Goal: Task Accomplishment & Management: Complete application form

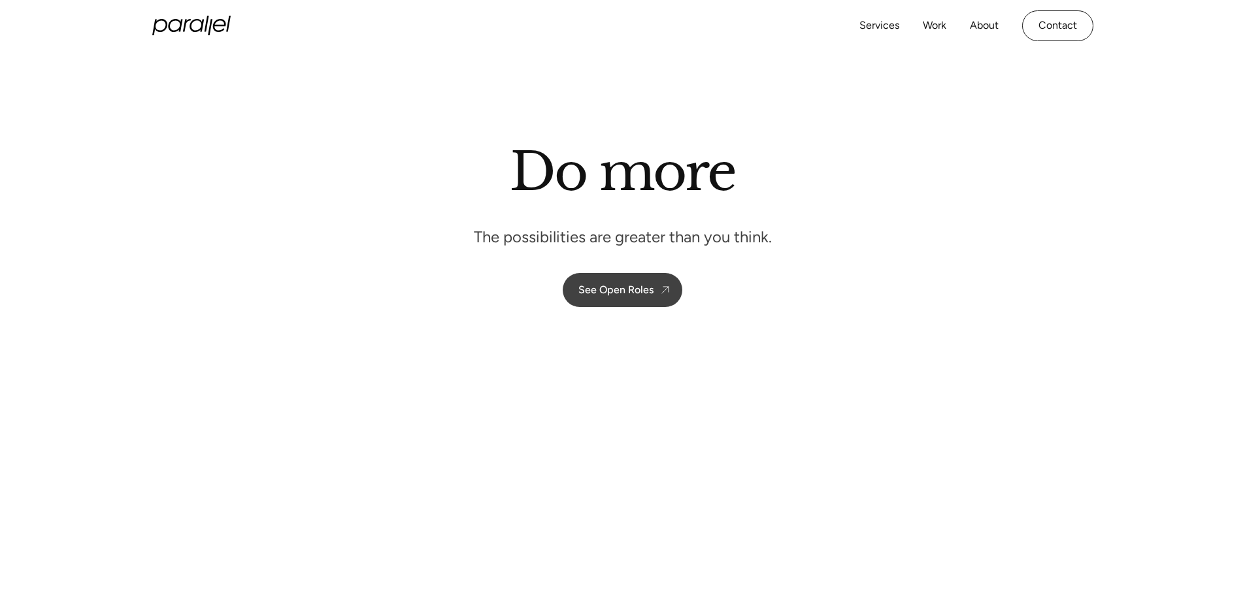
click at [622, 282] on link "See Open Roles" at bounding box center [623, 290] width 120 height 34
click at [620, 281] on link "See Open Roles" at bounding box center [623, 290] width 120 height 34
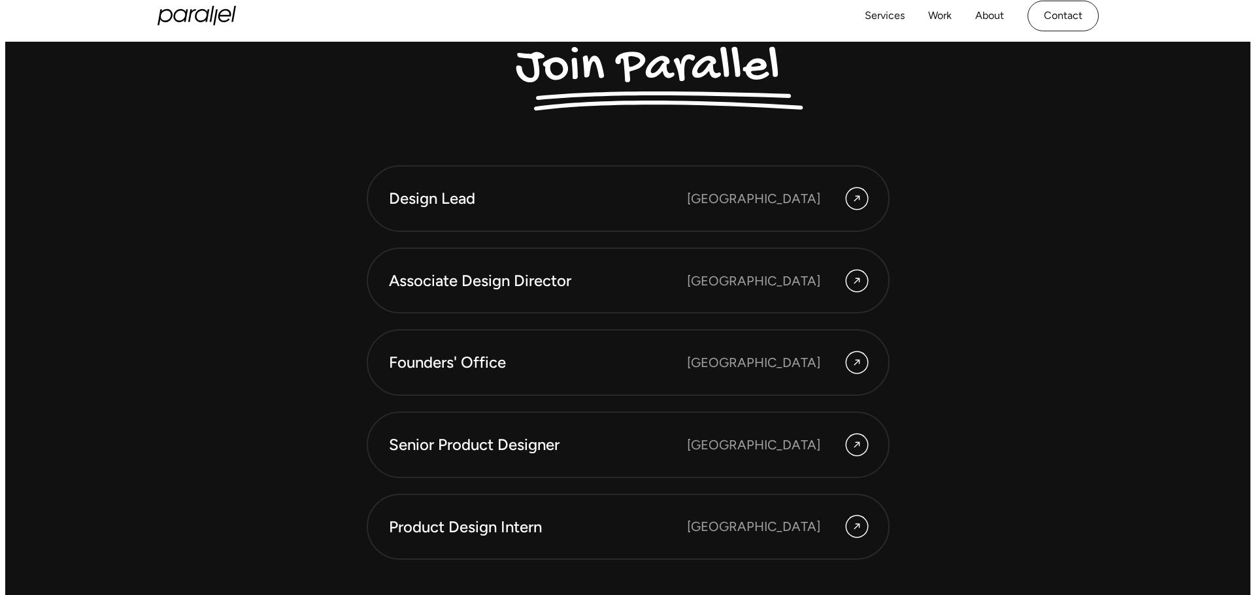
scroll to position [3660, 0]
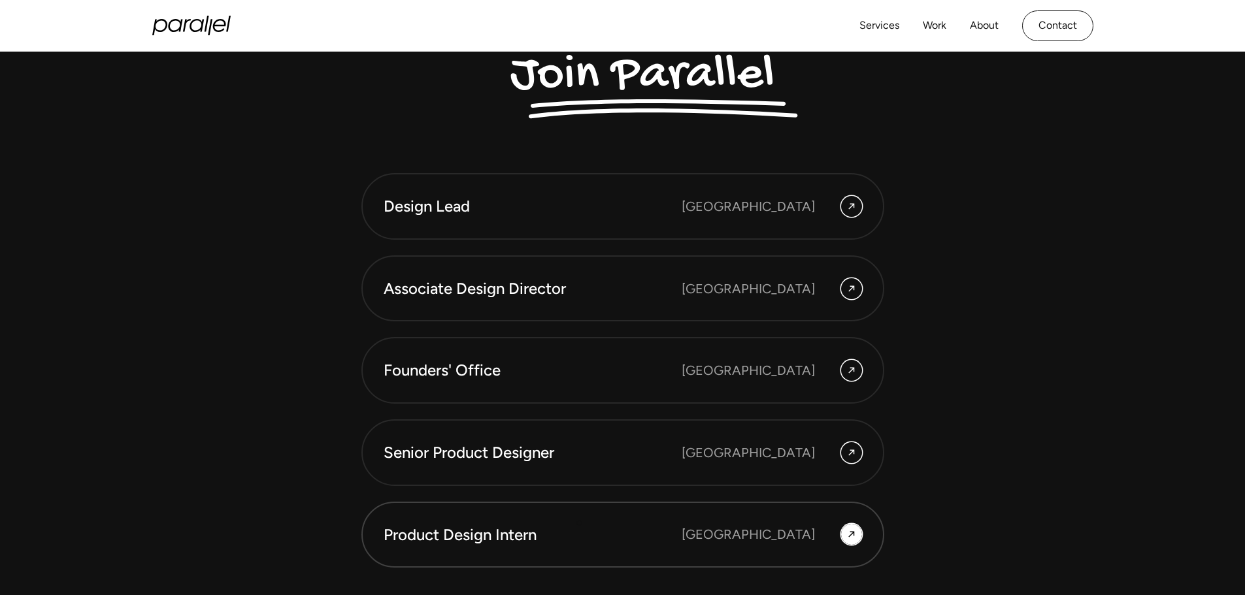
click at [577, 539] on div "Product Design Intern" at bounding box center [533, 535] width 298 height 22
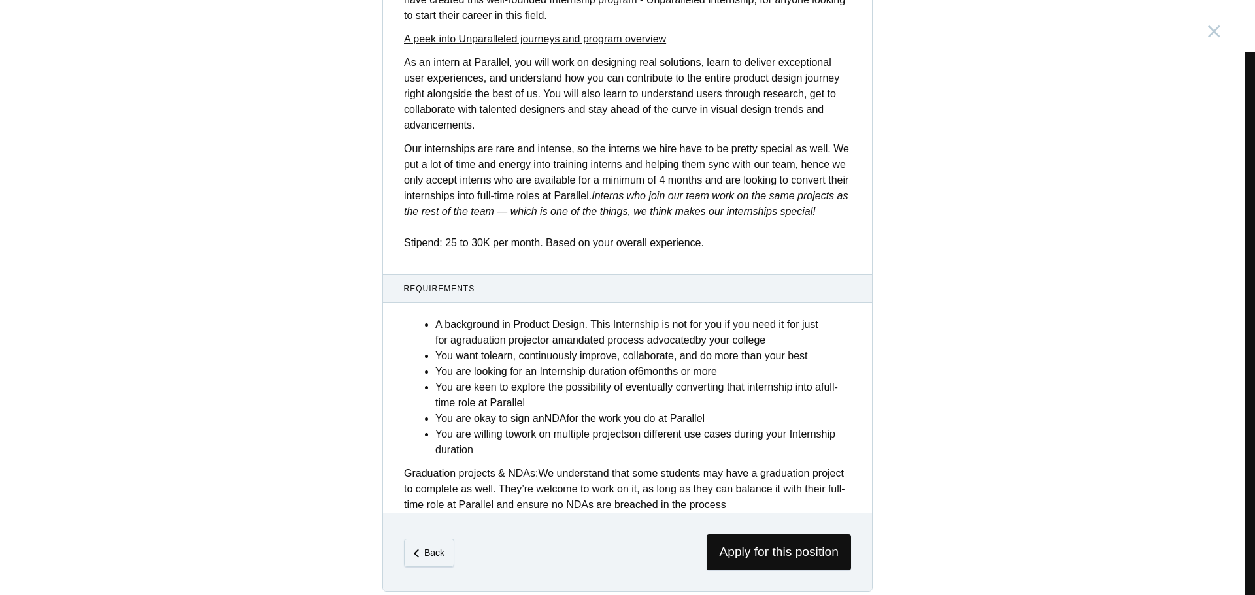
scroll to position [395, 0]
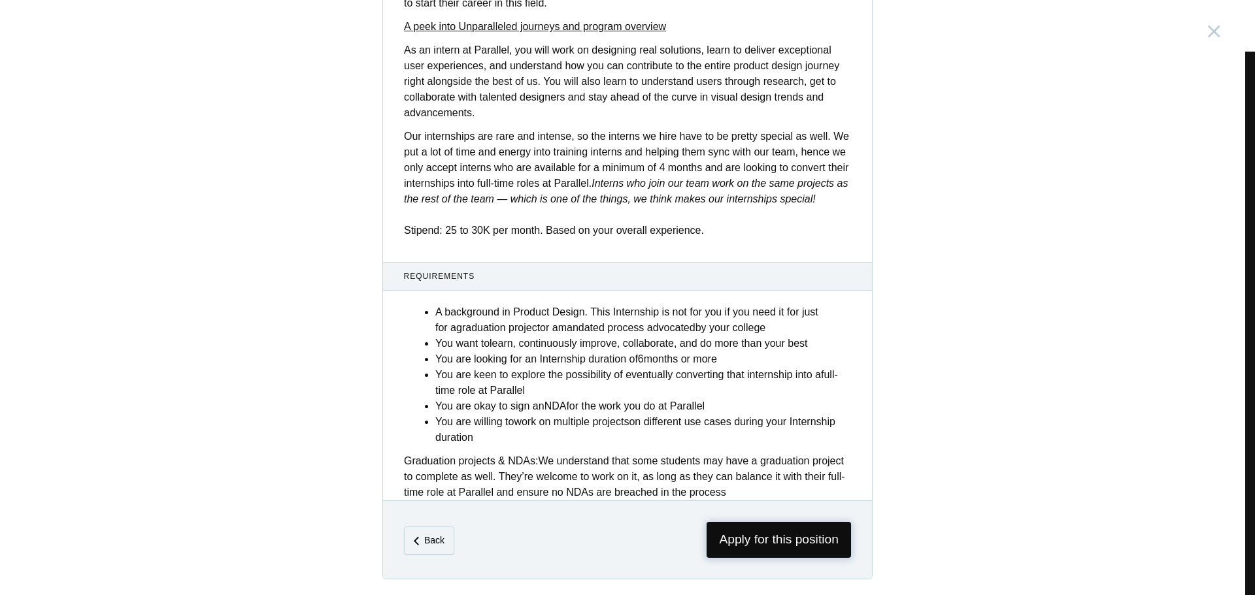
click at [773, 542] on span "Apply for this position" at bounding box center [779, 540] width 144 height 36
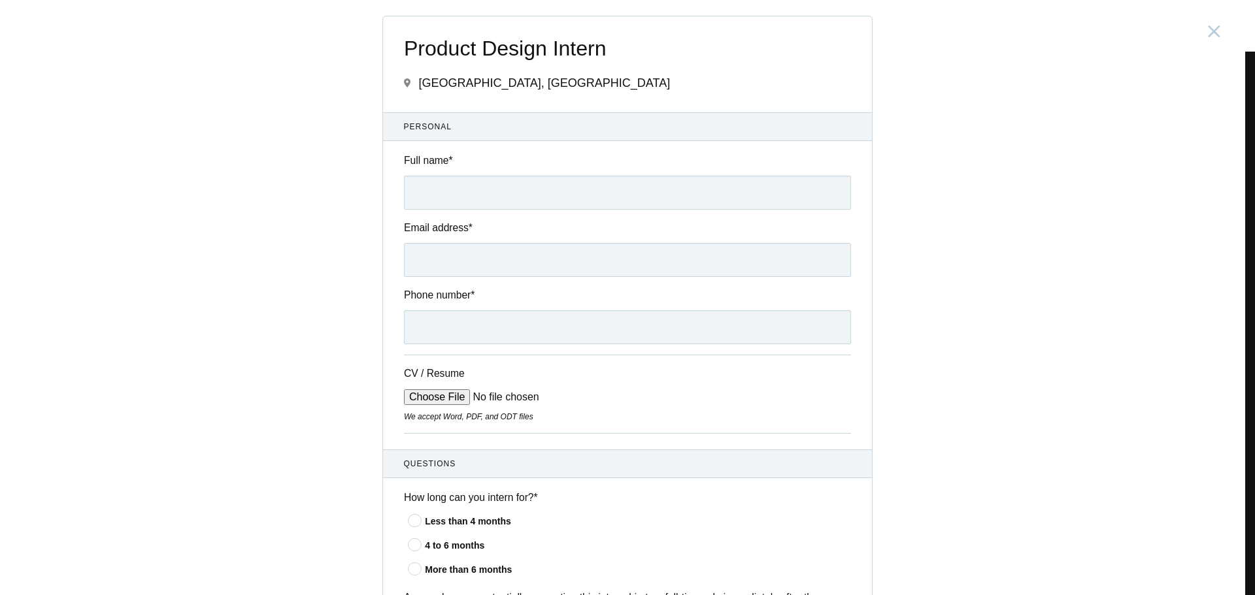
click at [456, 174] on div "Full name *" at bounding box center [627, 181] width 489 height 57
click at [456, 184] on input "Full name *" at bounding box center [627, 193] width 447 height 34
type input "[PERSON_NAME]"
type input "[PHONE_NUMBER]"
click at [467, 258] on input "Email address *" at bounding box center [627, 260] width 447 height 34
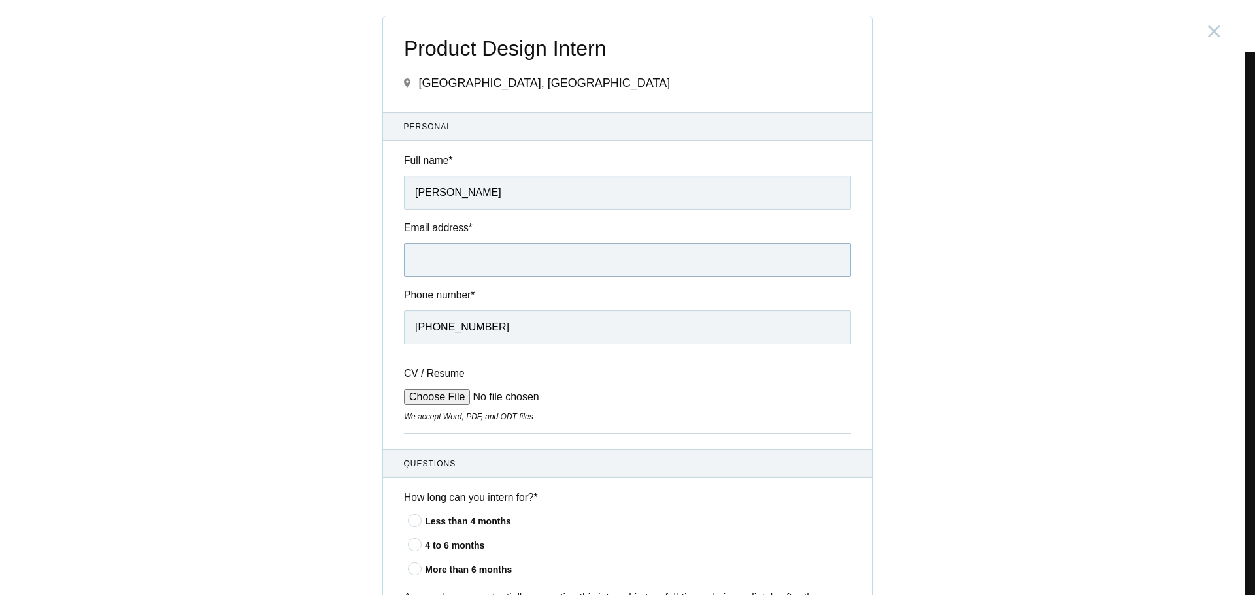
type input "[EMAIL_ADDRESS][DOMAIN_NAME]"
click at [456, 393] on input "CV / Resume" at bounding box center [503, 398] width 198 height 16
type input "C:\fakepath\VinayDanguicv.pdf"
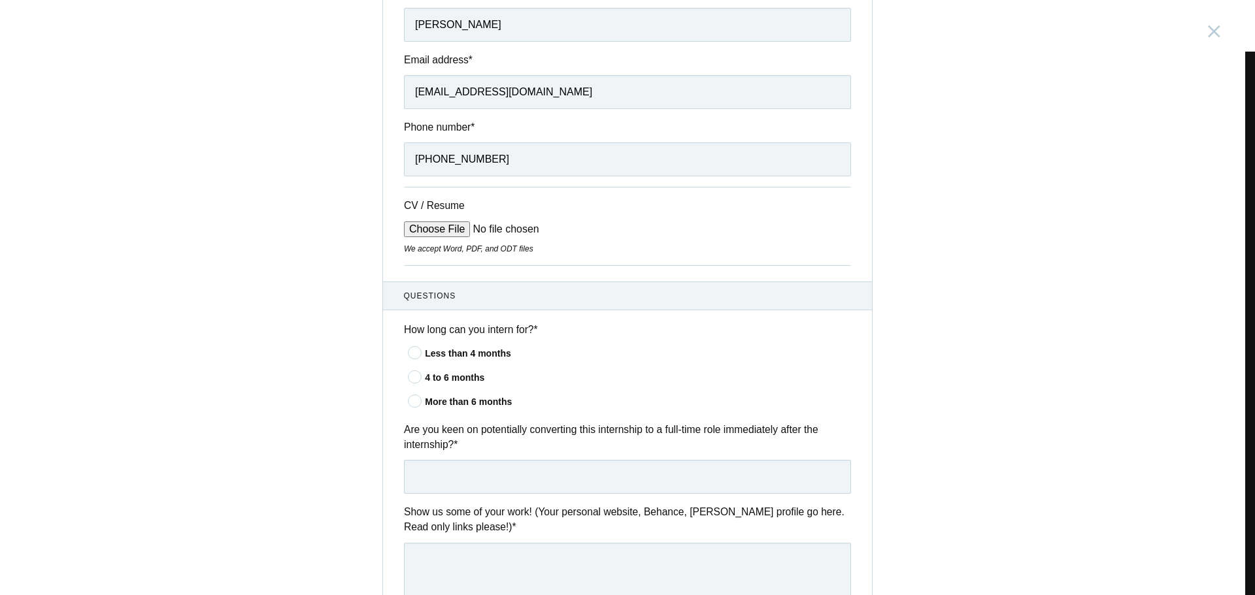
scroll to position [261, 0]
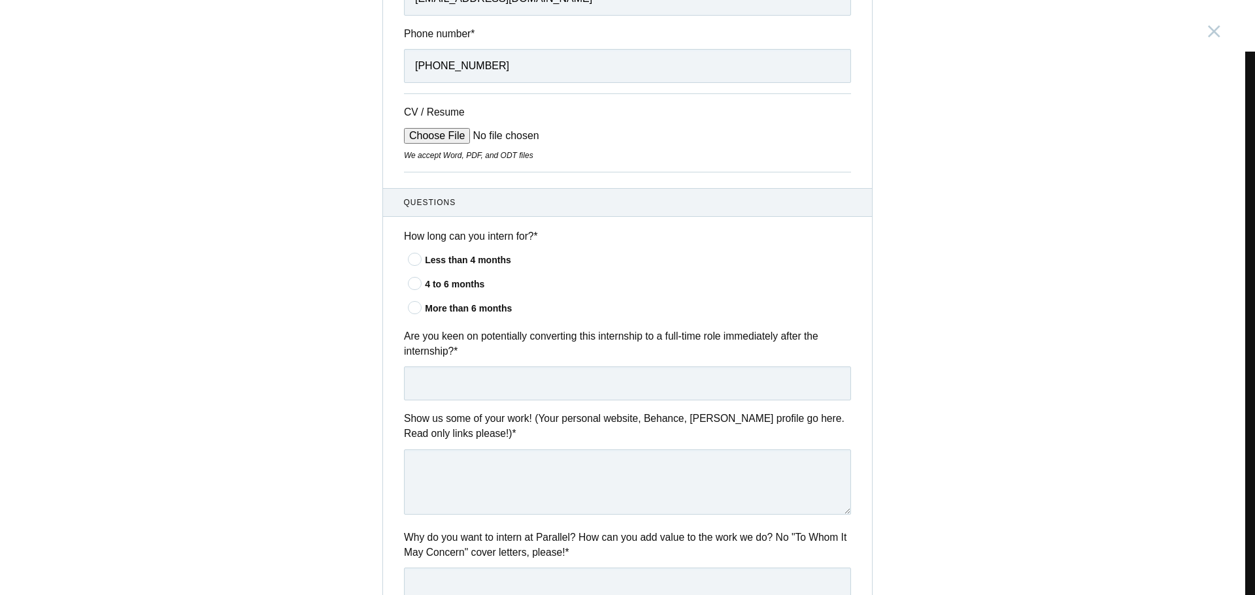
click at [415, 284] on icon at bounding box center [415, 283] width 24 height 8
click at [0, 0] on input"] "4 to 6 months" at bounding box center [0, 0] width 0 height 0
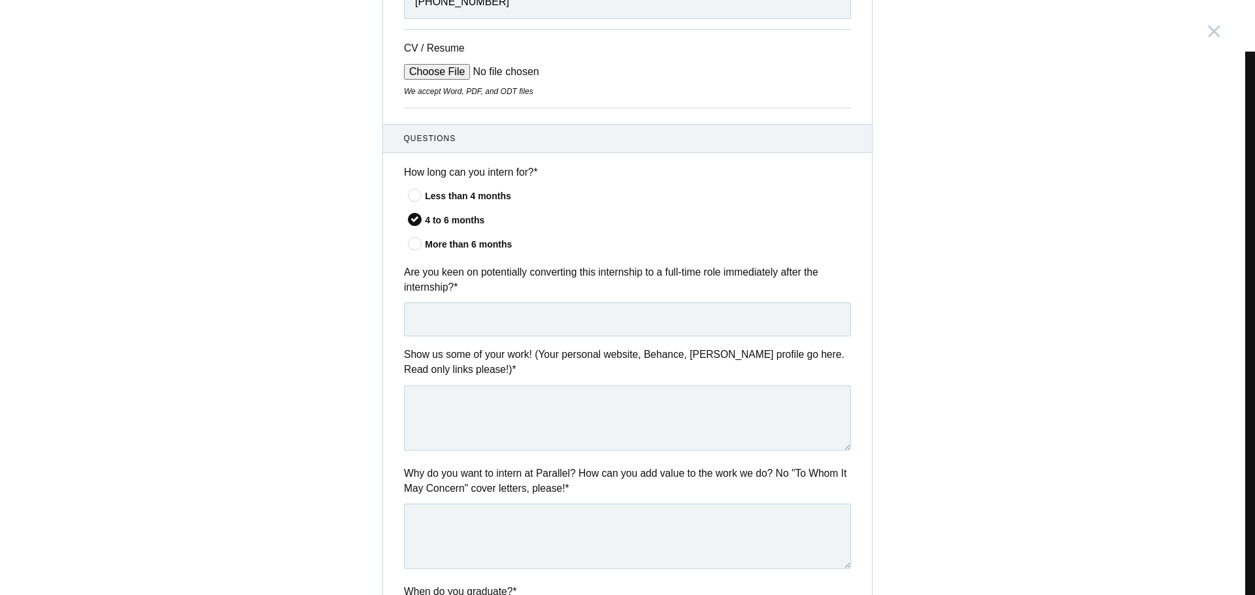
scroll to position [327, 0]
click at [454, 312] on input "text" at bounding box center [627, 318] width 447 height 34
type input "yes will be a great opportunity for me"
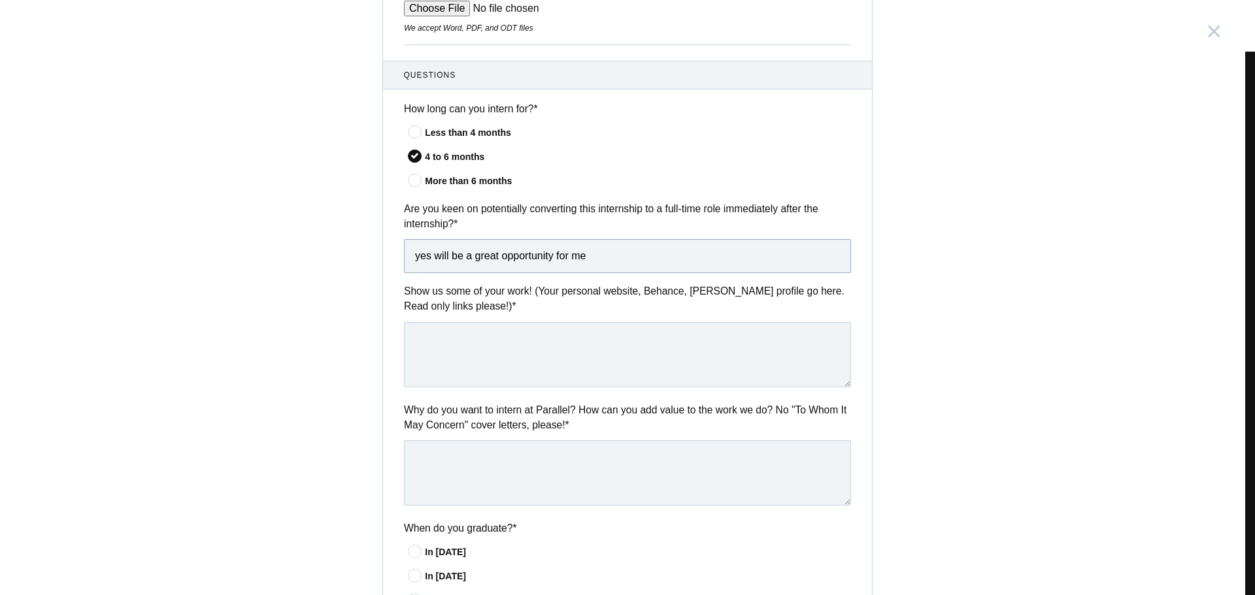
scroll to position [392, 0]
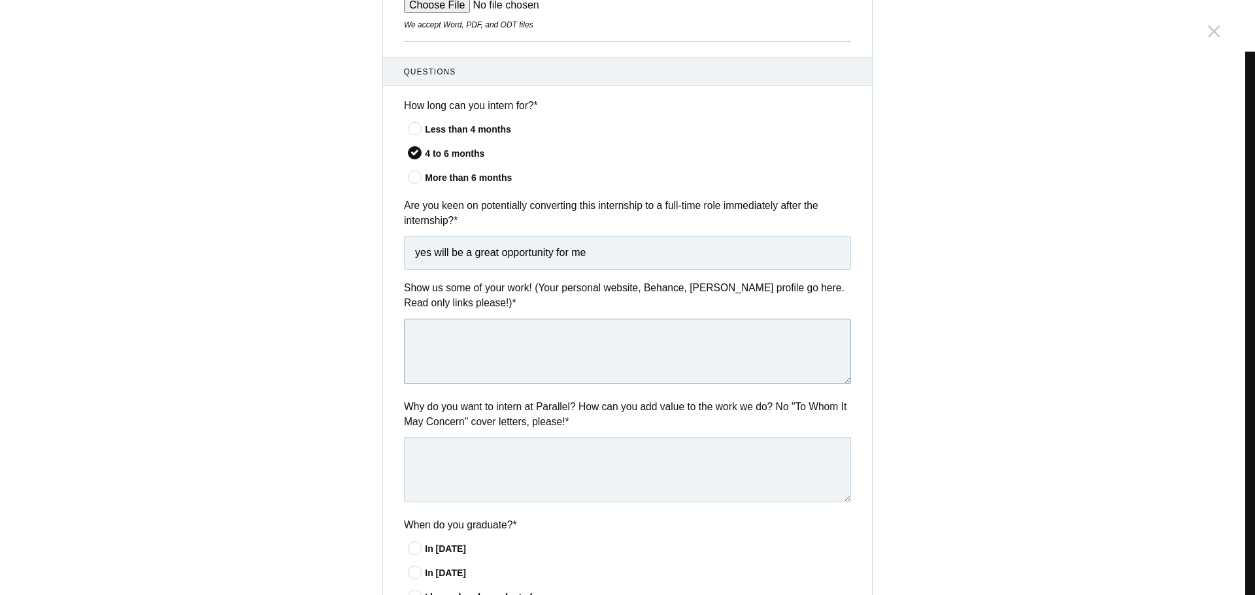
click at [485, 356] on textarea at bounding box center [627, 351] width 447 height 65
paste textarea "[URL][DOMAIN_NAME]"
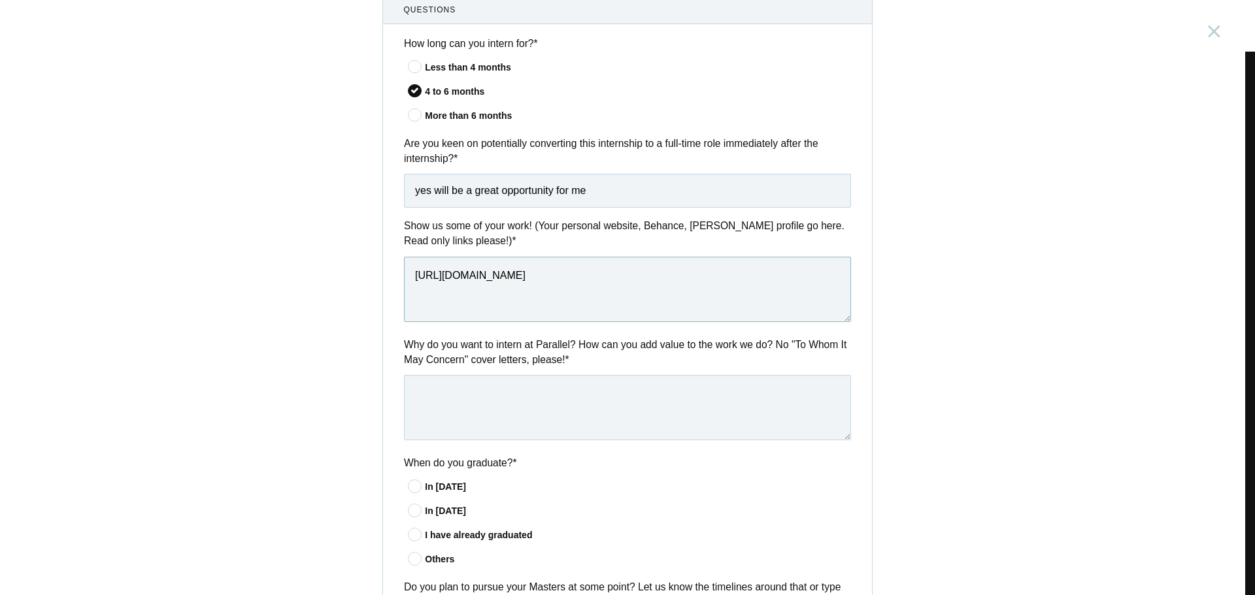
scroll to position [458, 0]
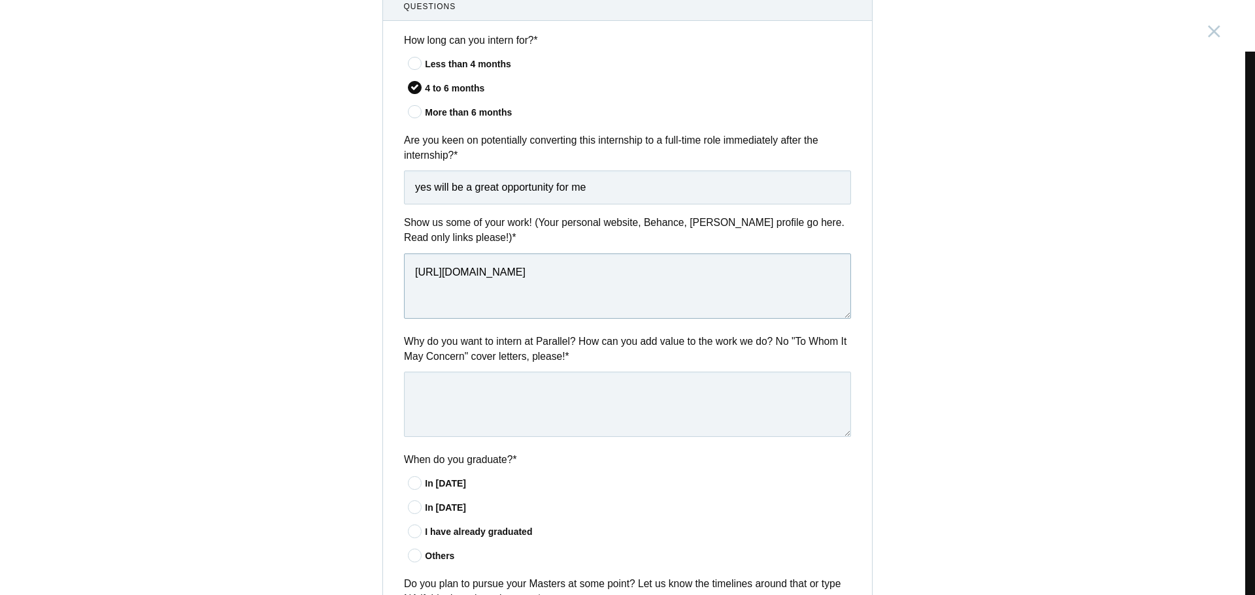
type textarea "[URL][DOMAIN_NAME]"
click at [477, 397] on textarea at bounding box center [627, 404] width 447 height 65
click at [456, 344] on label "Why do you want to intern at Parallel? How can you add value to the work we do?…" at bounding box center [627, 349] width 447 height 31
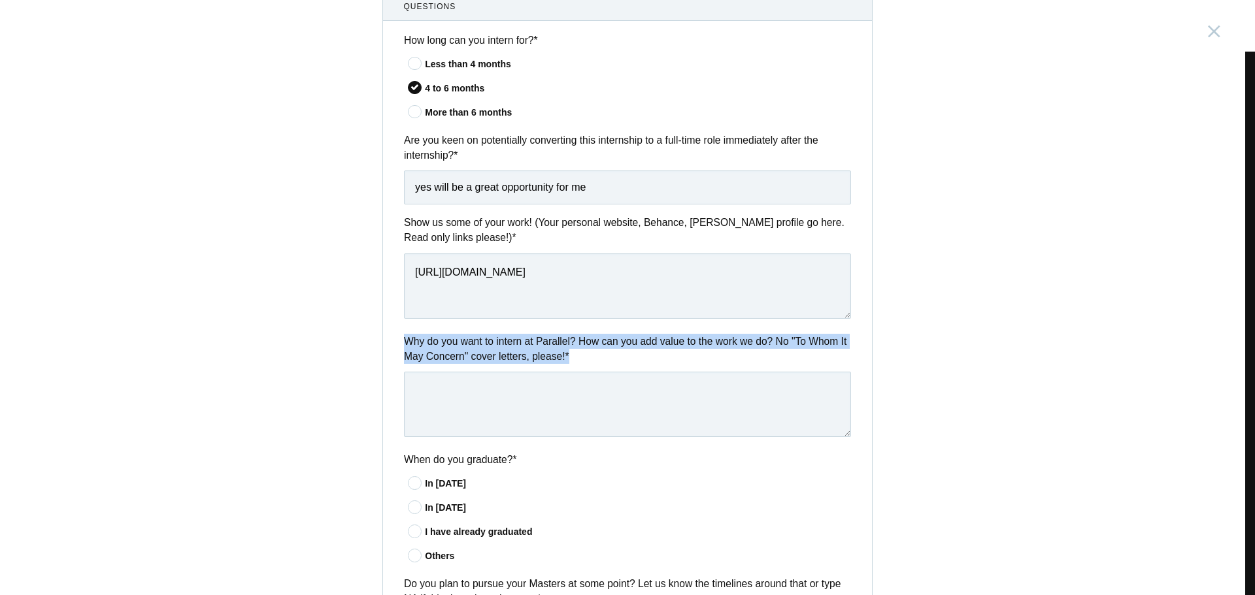
click at [456, 344] on label "Why do you want to intern at Parallel? How can you add value to the work we do?…" at bounding box center [627, 349] width 447 height 31
copy div "Why do you want to intern at Parallel? How can you add value to the work we do?…"
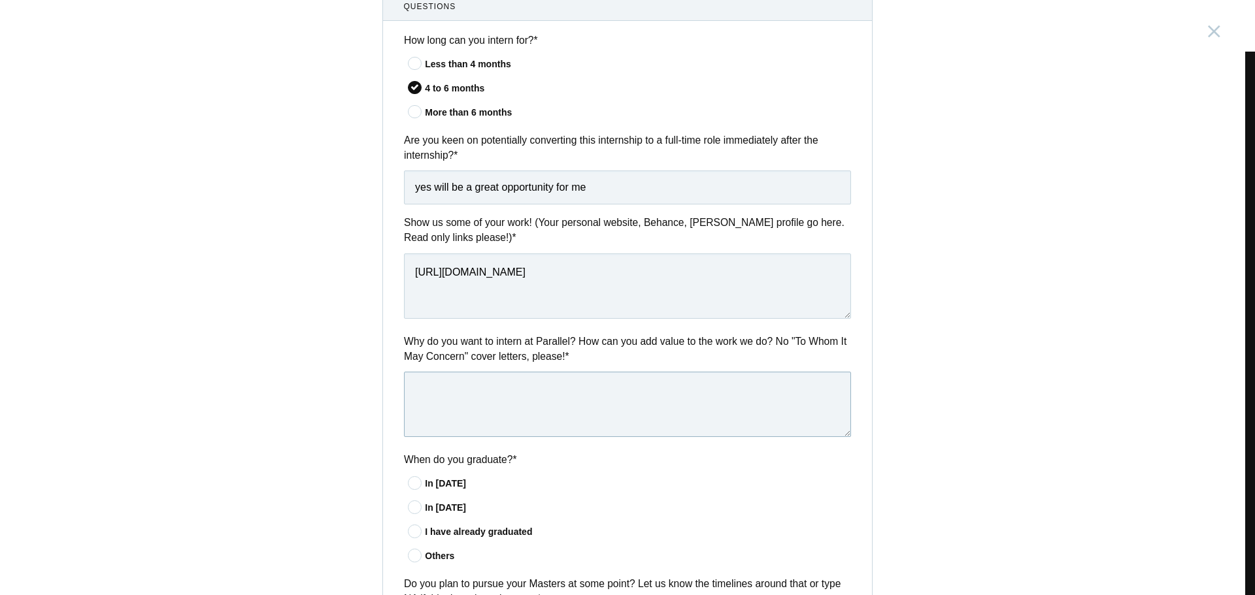
click at [466, 395] on textarea at bounding box center [627, 404] width 447 height 65
paste textarea "I admire Parallel’s mission to push creative boundaries through design and tech…"
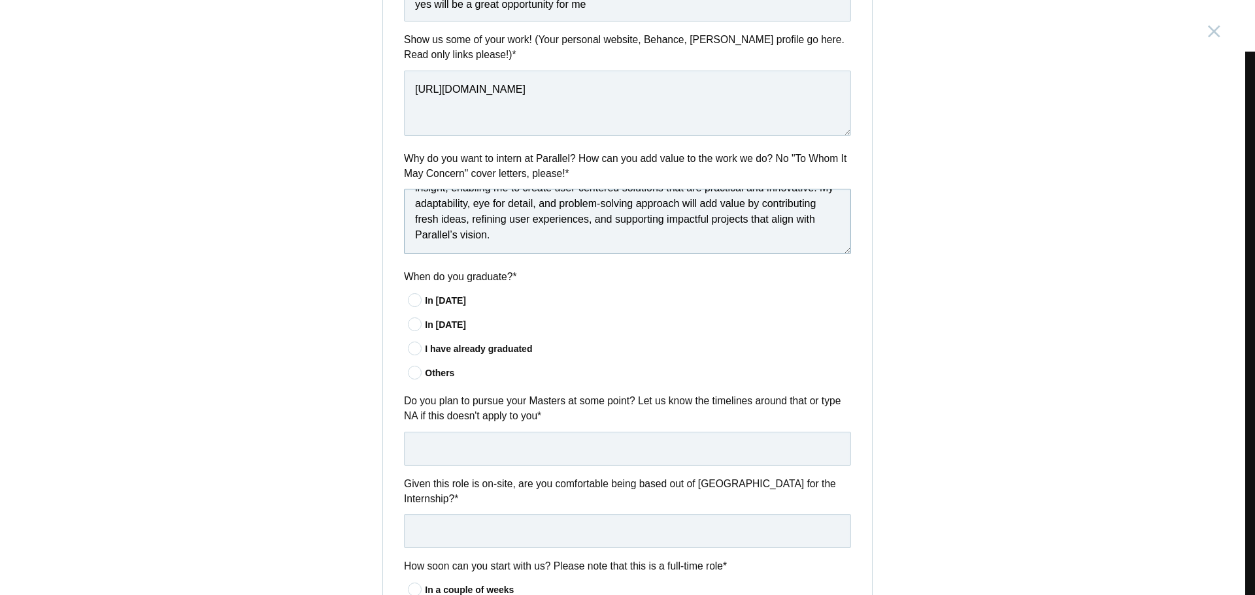
scroll to position [654, 0]
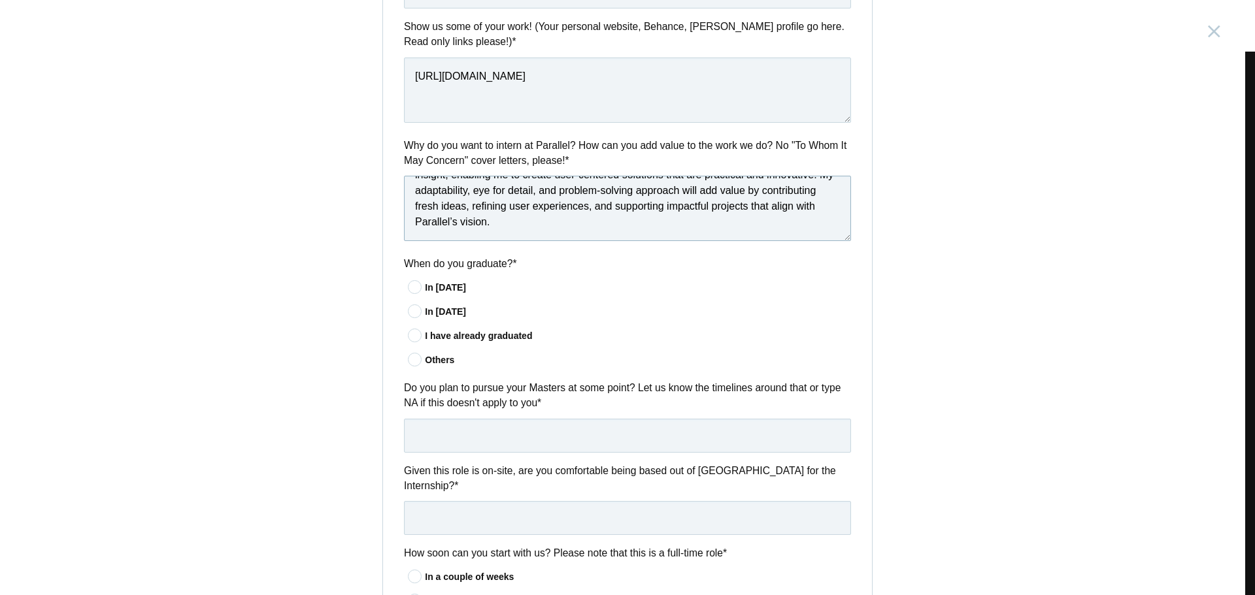
type textarea "I admire Parallel’s mission to push creative boundaries through design and tech…"
click at [425, 337] on div "I have already graduated" at bounding box center [638, 336] width 426 height 14
click at [0, 0] on input"] "I have already graduated" at bounding box center [0, 0] width 0 height 0
click at [471, 439] on input "text" at bounding box center [627, 436] width 447 height 34
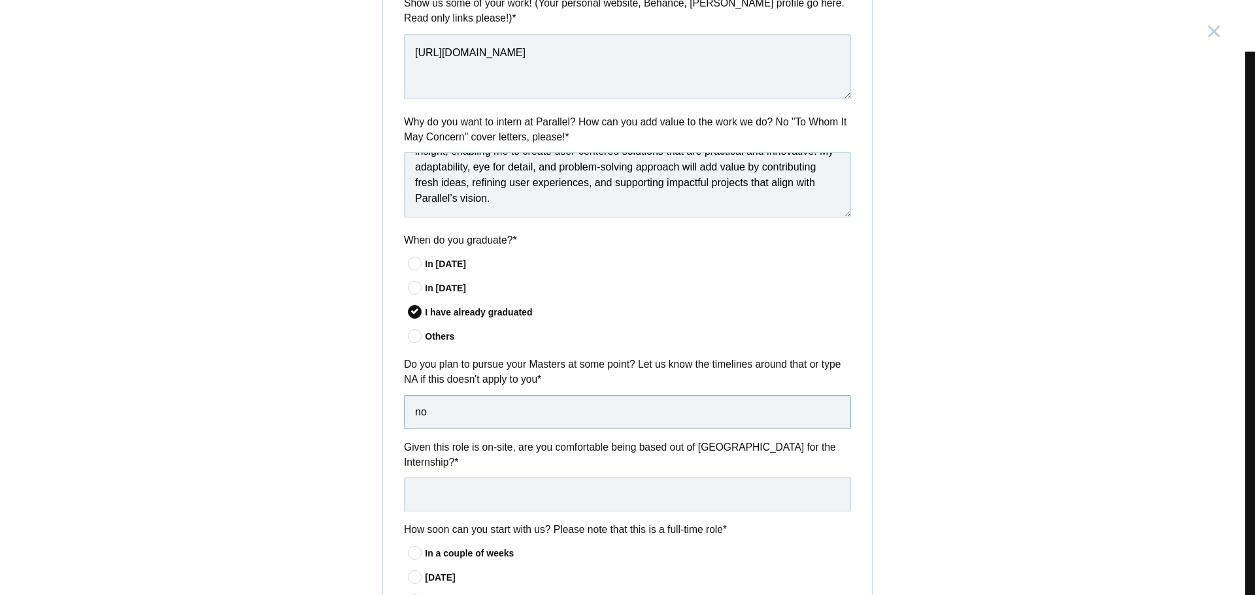
scroll to position [719, 0]
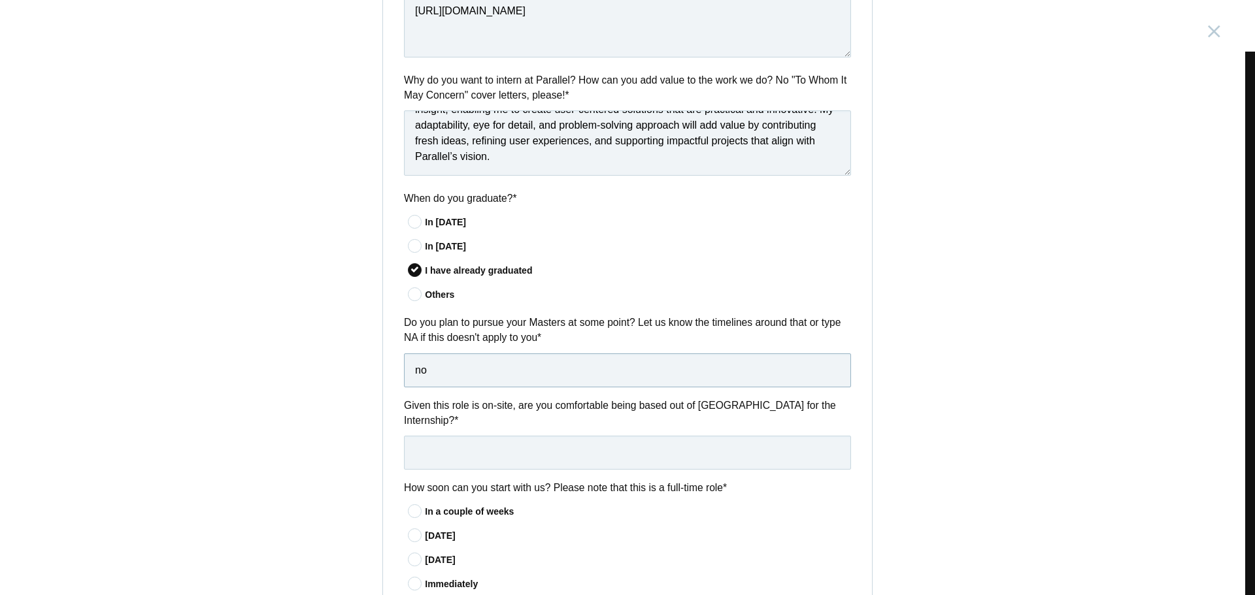
type input "no"
click at [473, 436] on input "text" at bounding box center [627, 453] width 447 height 34
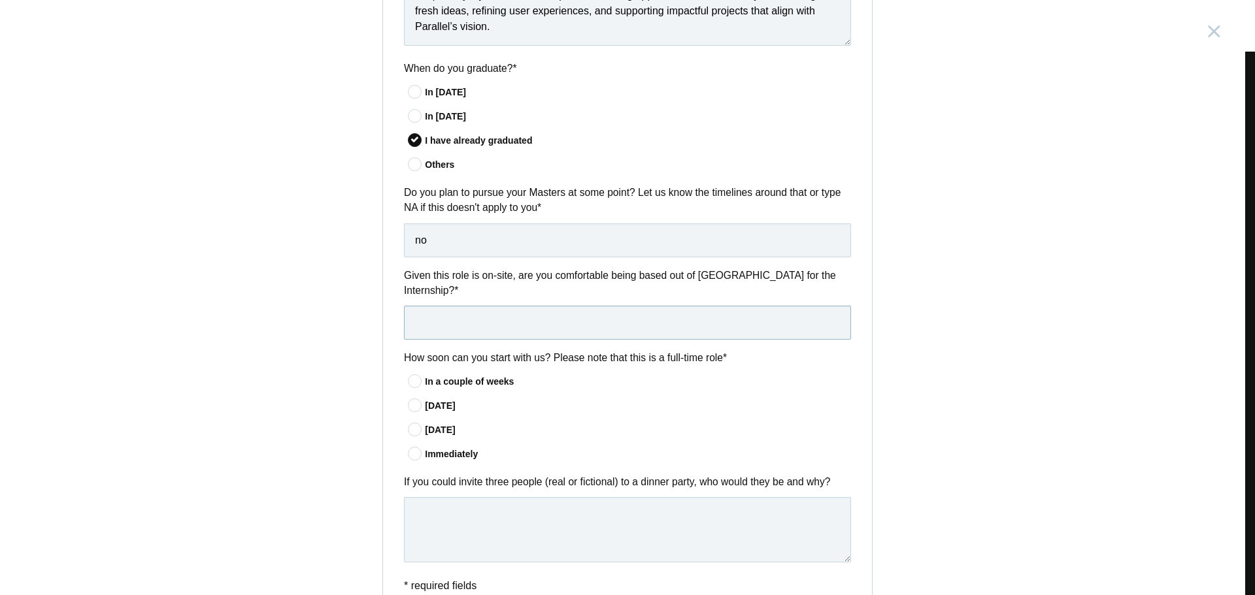
scroll to position [850, 0]
type input "yes"
click at [430, 375] on div "In a couple of weeks" at bounding box center [638, 382] width 426 height 14
click at [0, 0] on input"] "In a couple of weeks" at bounding box center [0, 0] width 0 height 0
click at [451, 474] on label "If you could invite three people (real or fictional) to a dinner party, who wou…" at bounding box center [627, 481] width 447 height 15
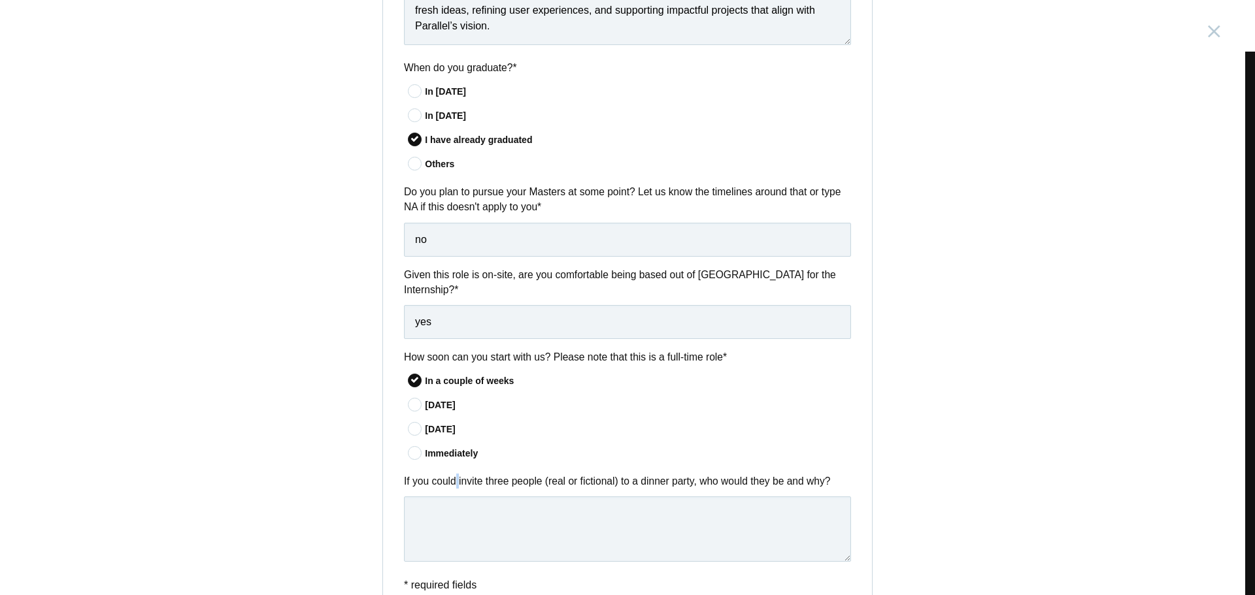
click at [451, 474] on label "If you could invite three people (real or fictional) to a dinner party, who wou…" at bounding box center [627, 481] width 447 height 15
copy div "If you could invite three people (real or fictional) to a dinner party, who wou…"
click at [449, 509] on textarea at bounding box center [627, 529] width 447 height 65
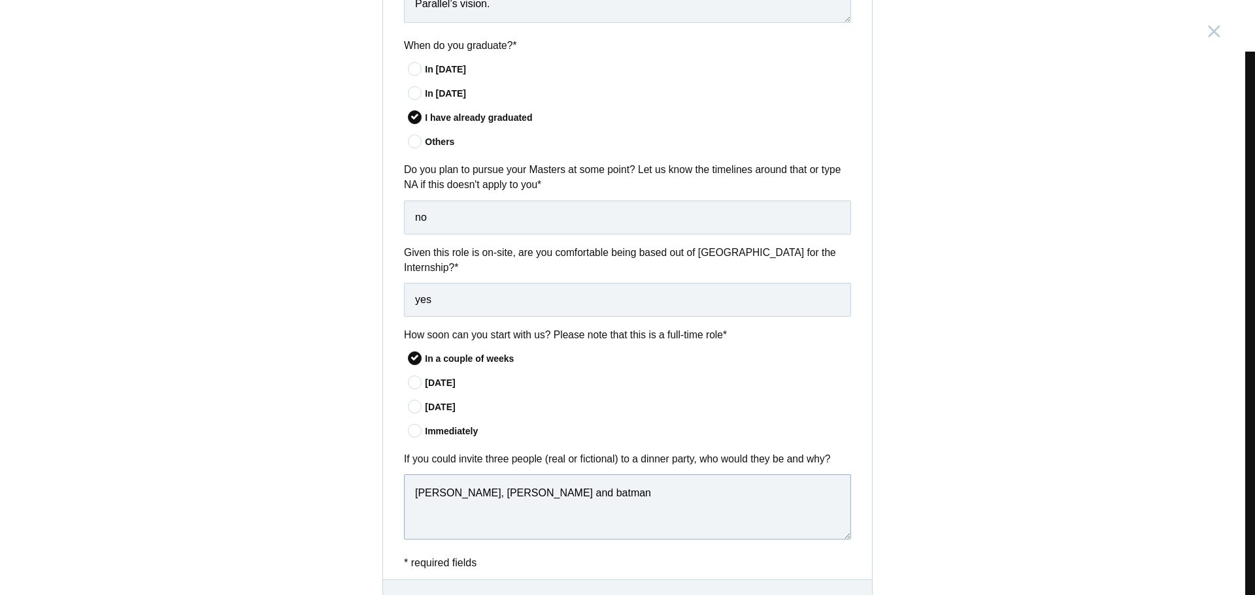
scroll to position [936, 0]
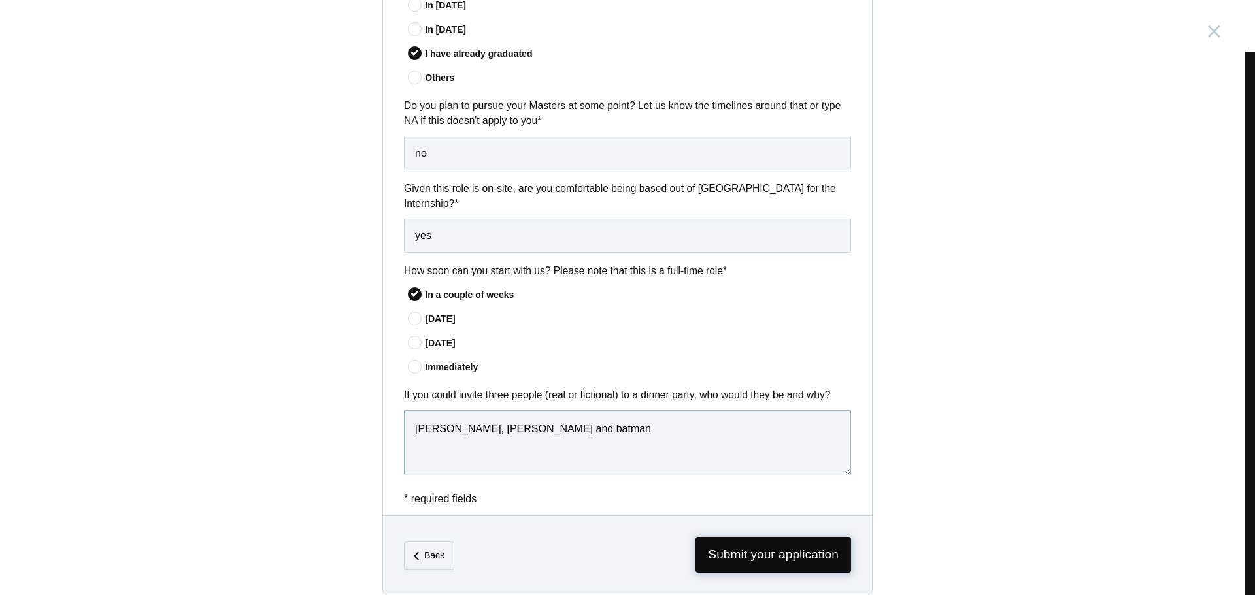
type textarea "[PERSON_NAME], [PERSON_NAME] and batman"
click at [712, 546] on span "Submit your application" at bounding box center [773, 555] width 156 height 36
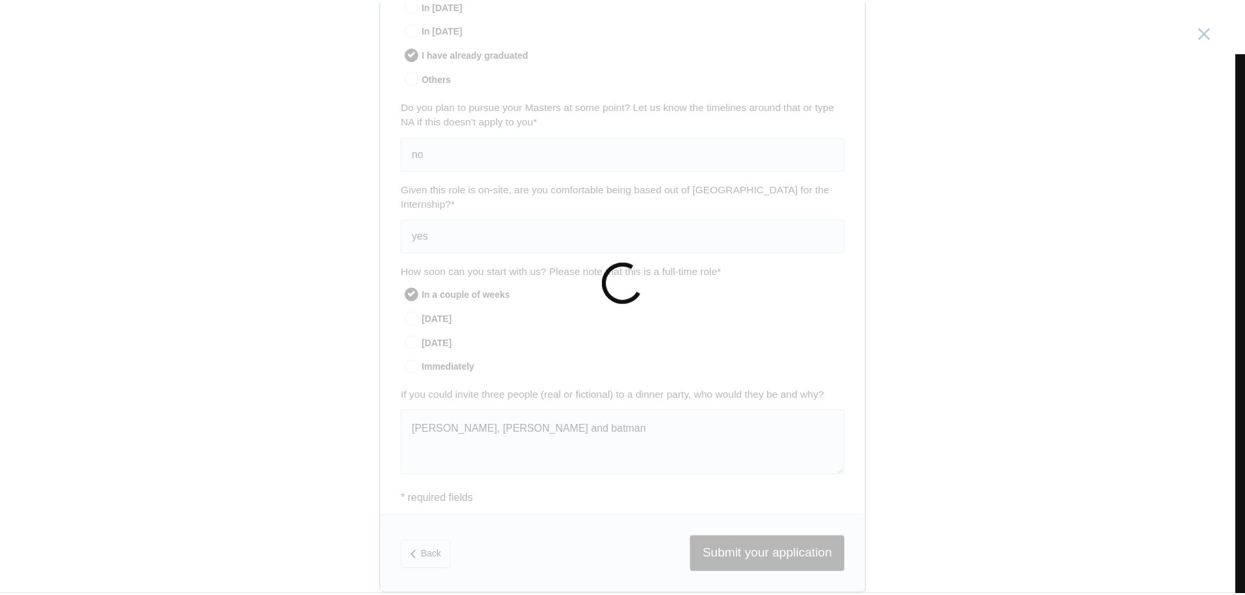
scroll to position [0, 0]
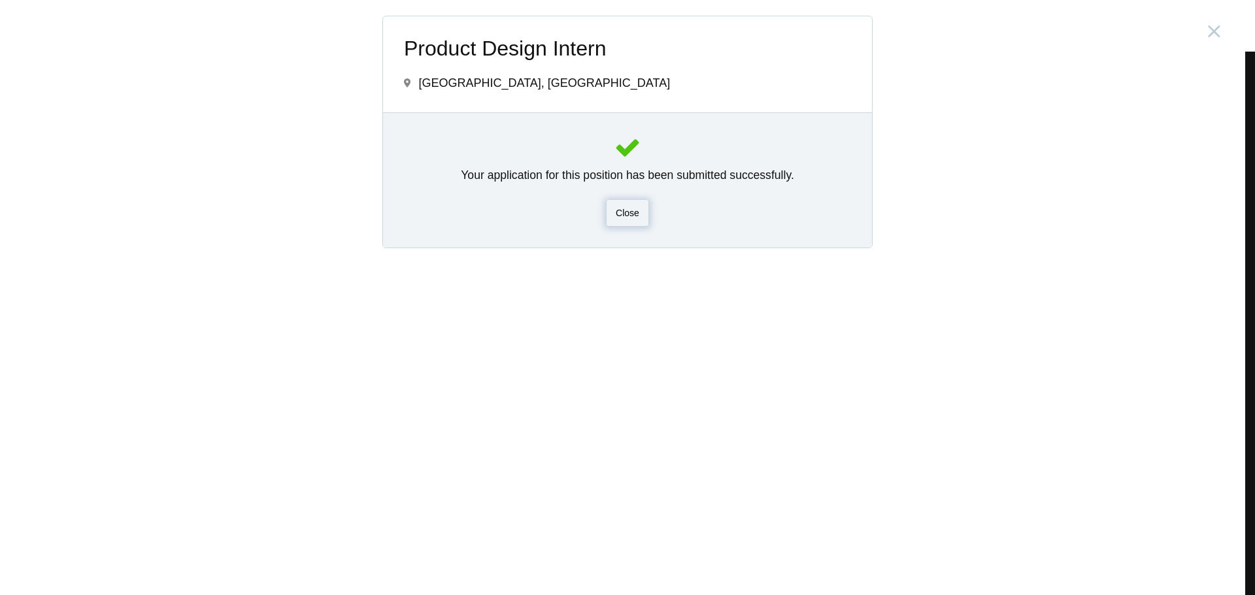
click at [643, 224] on div "Close" at bounding box center [627, 212] width 43 height 27
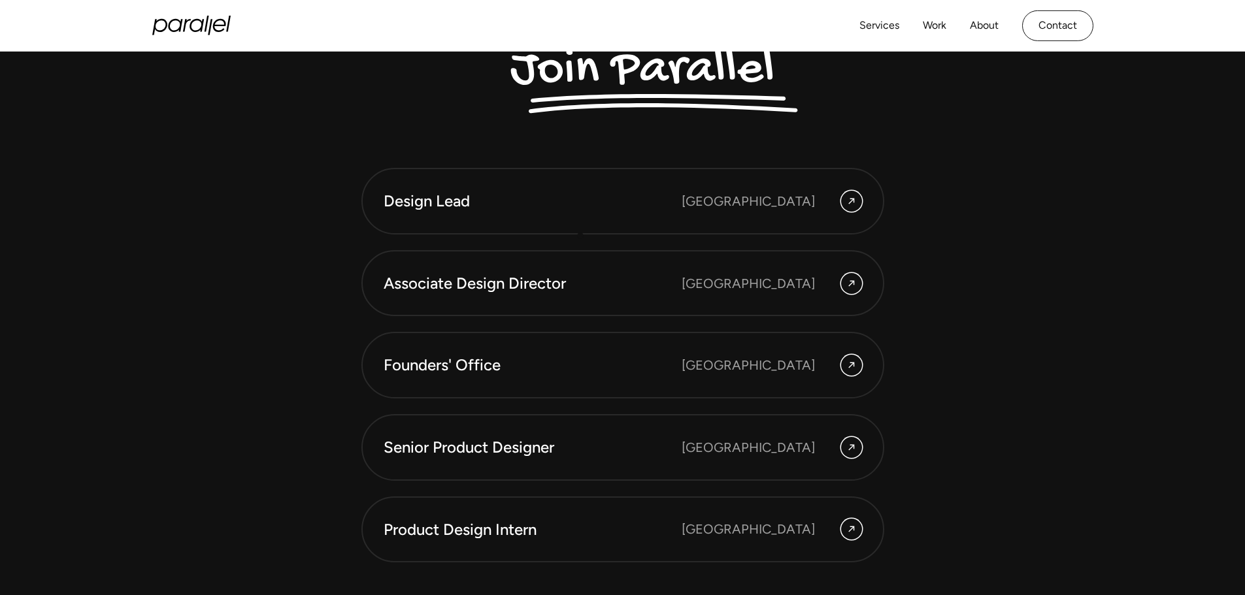
scroll to position [3660, 0]
